Goal: Find specific page/section: Find specific page/section

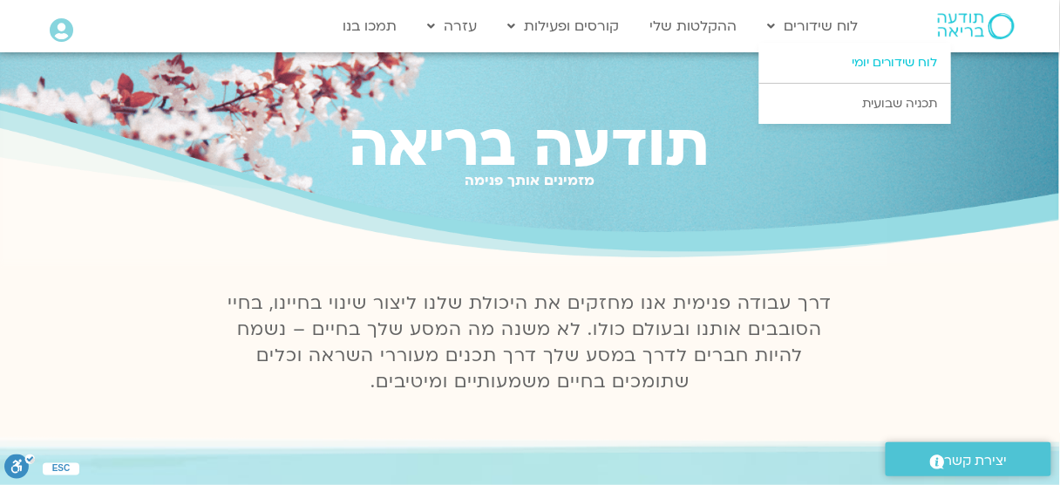
click at [870, 62] on link "לוח שידורים יומי" at bounding box center [855, 63] width 192 height 40
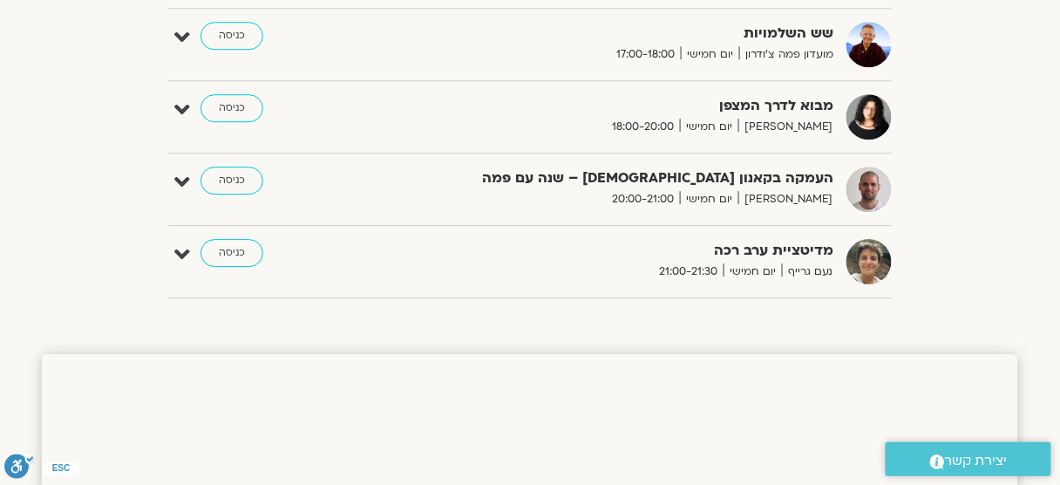
scroll to position [1253, 0]
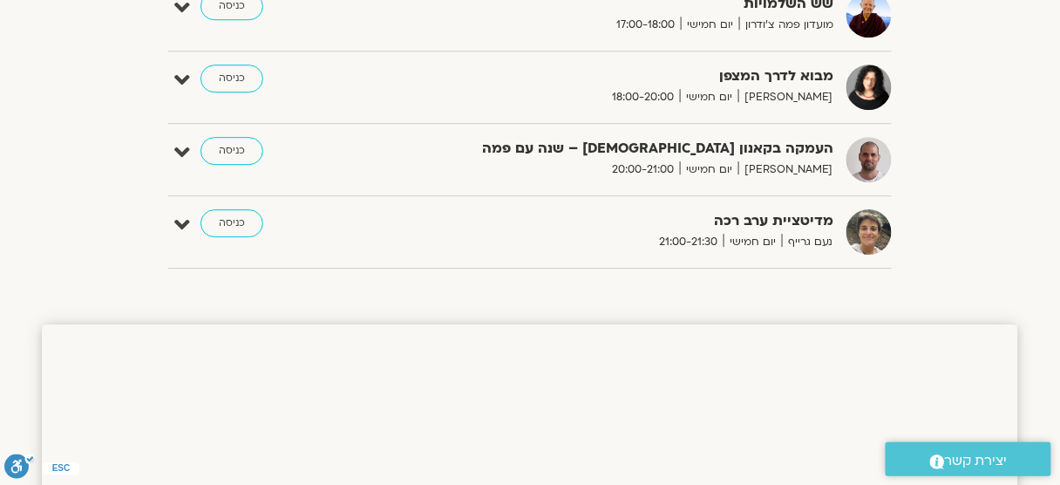
click at [1059, 219] on html "דלג לתוכן Main Menu אזור אישי הזמנות התנתקות פרטי המורה הוספת אירוע מפגשים קרוב…" at bounding box center [530, 485] width 1060 height 3476
click at [381, 219] on div "מדיטציית ערב רכה נעם גרייף יום חמישי 21:00-21:30 כניסה" at bounding box center [542, 231] width 697 height 45
click at [182, 213] on icon at bounding box center [182, 225] width 16 height 24
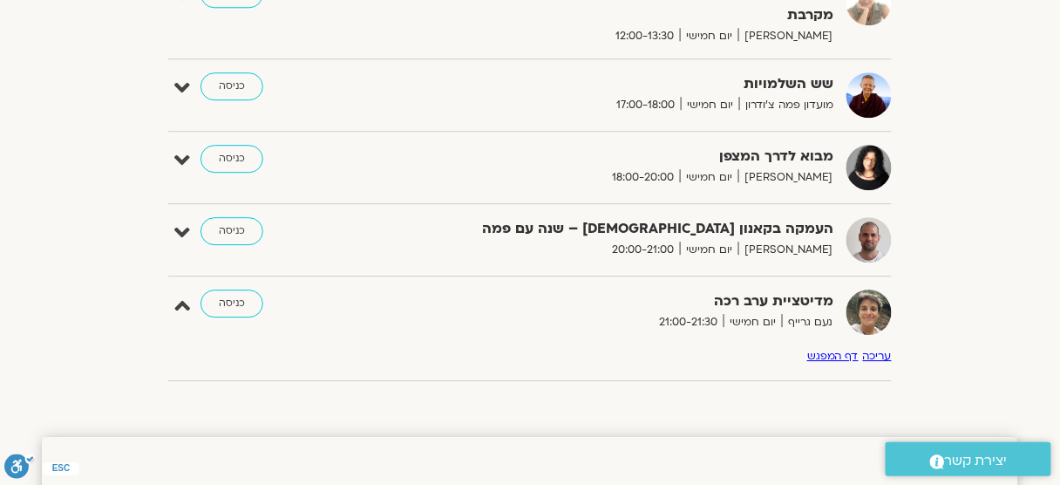
scroll to position [1178, 0]
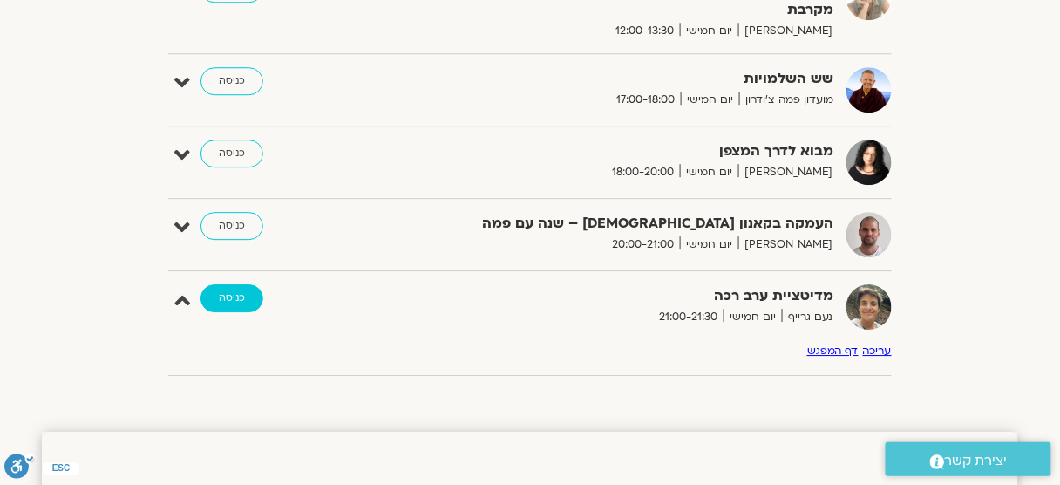
click at [233, 302] on link "כניסה" at bounding box center [231, 298] width 63 height 28
